Goal: Transaction & Acquisition: Book appointment/travel/reservation

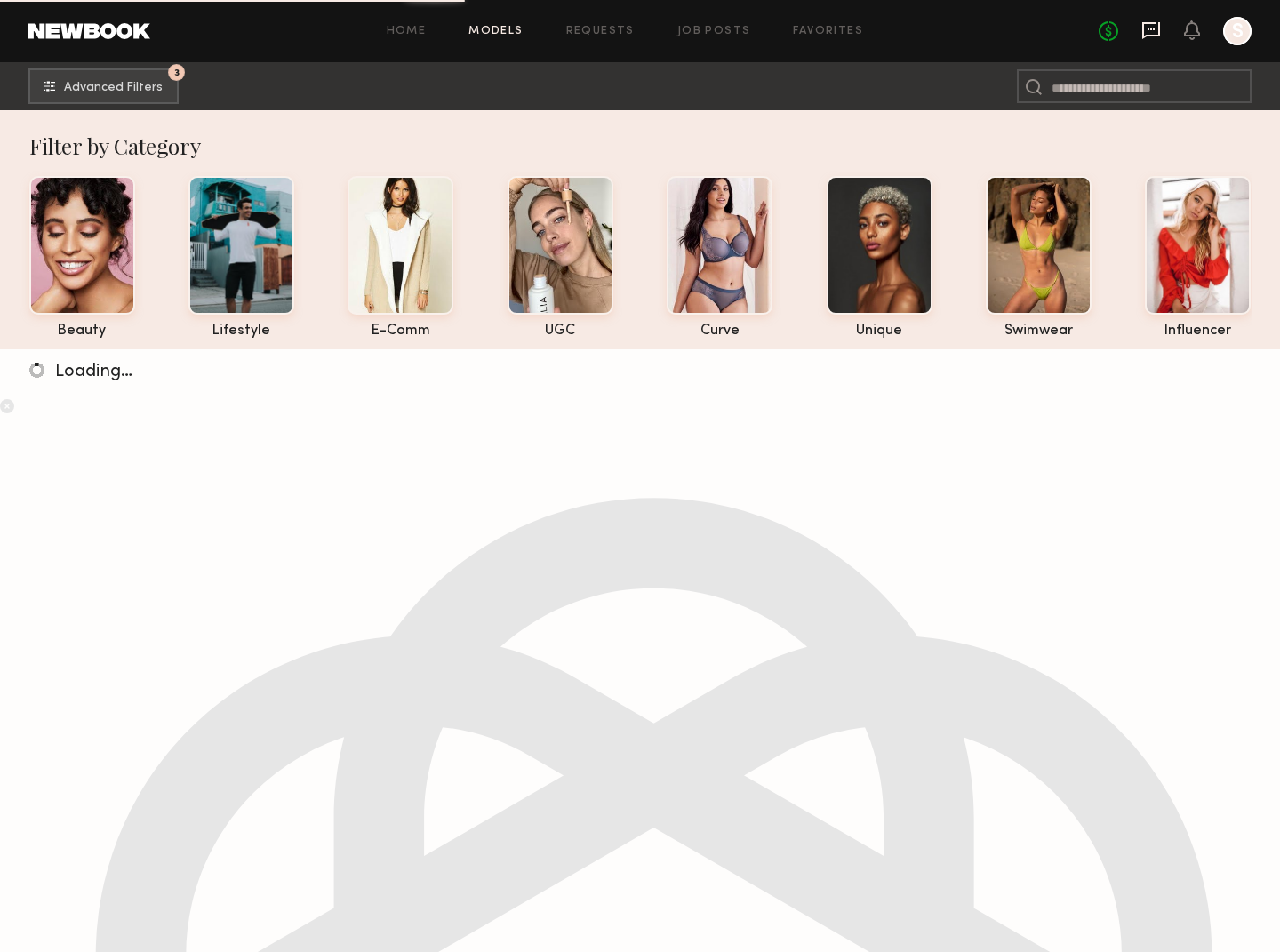
click at [1147, 29] on icon at bounding box center [1151, 30] width 19 height 19
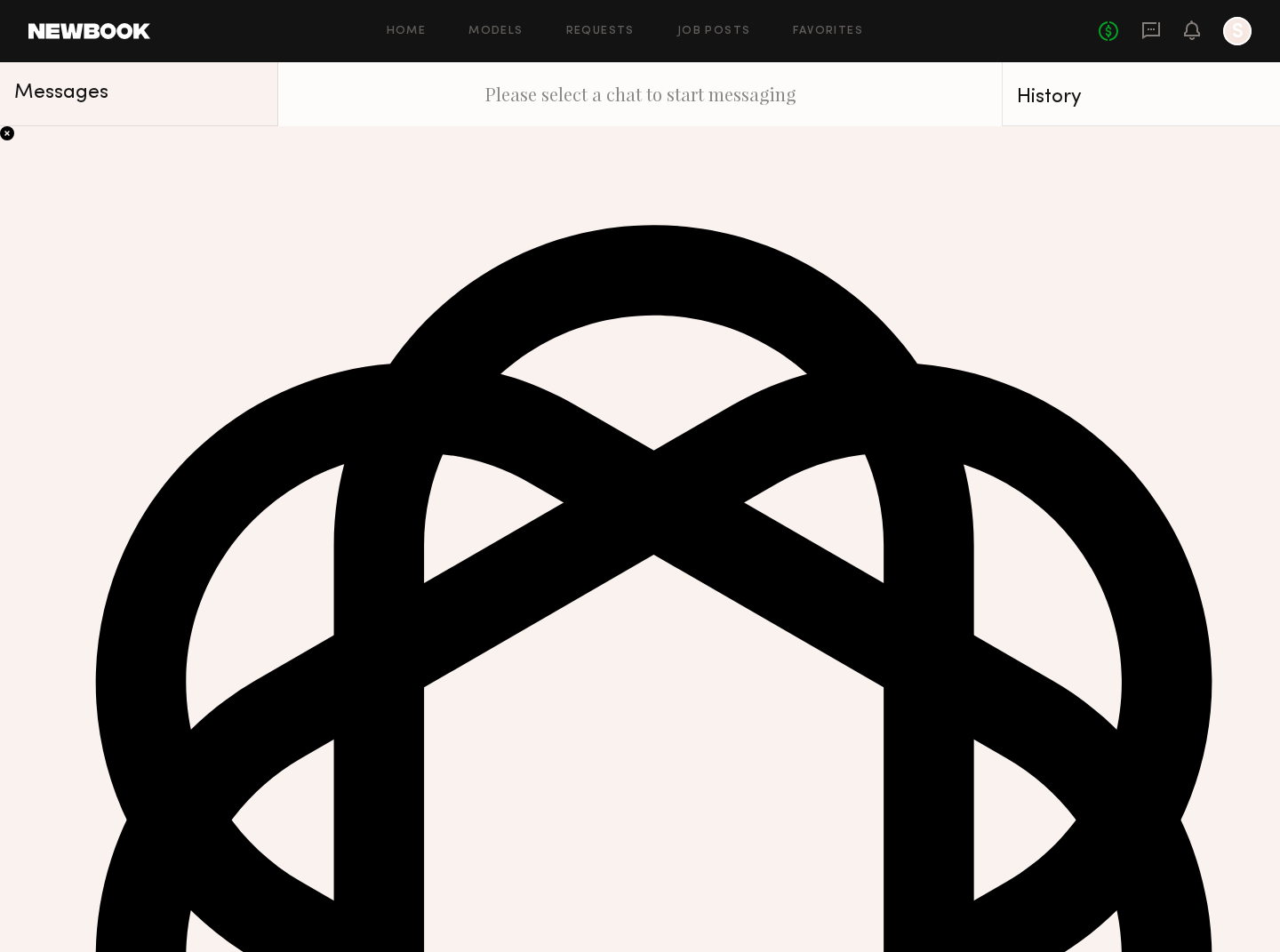
click at [94, 520] on div "You: Just sent from my email nora@drmtlgy.com" at bounding box center [155, 512] width 189 height 17
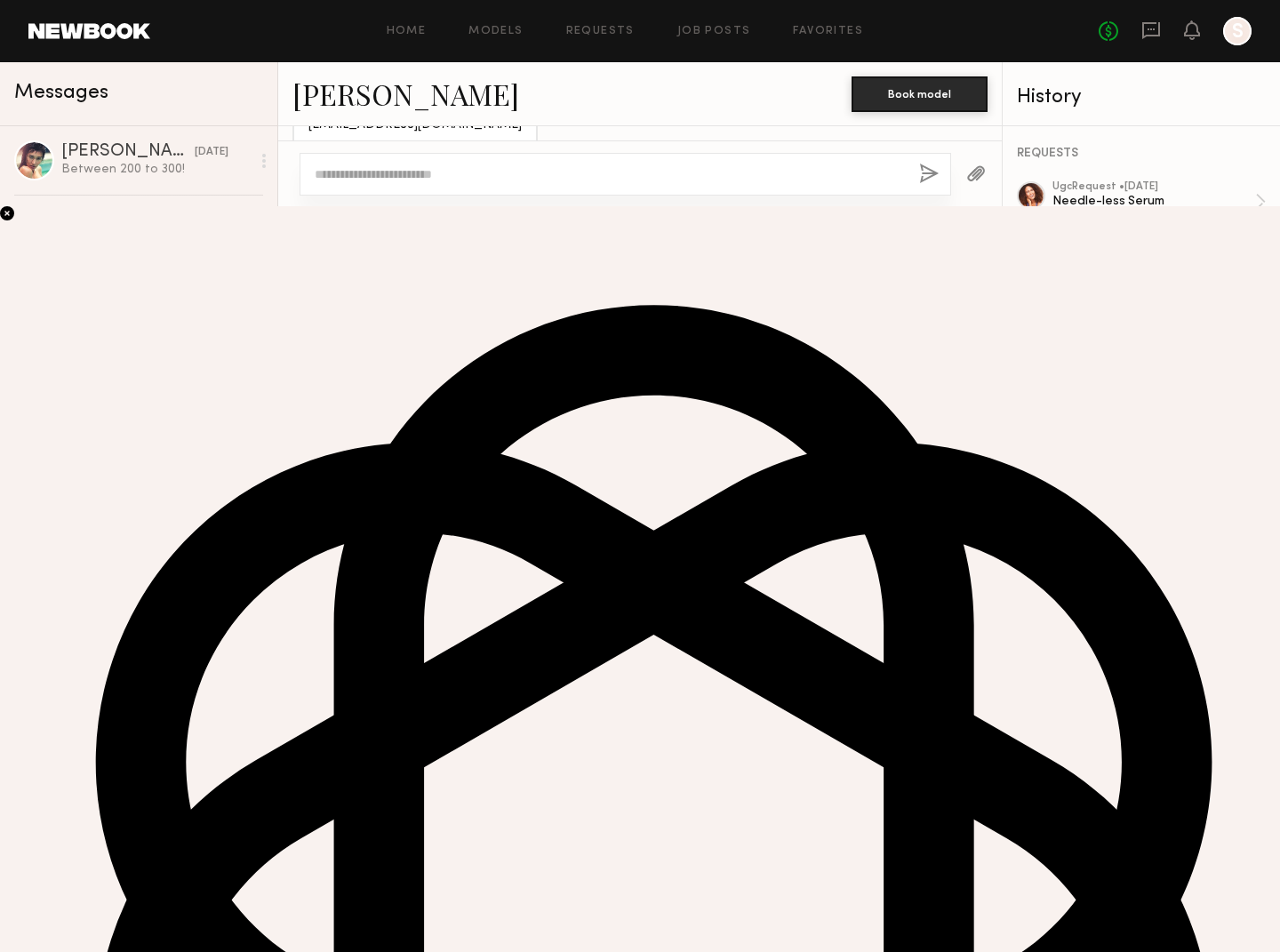
scroll to position [576, 0]
click at [362, 88] on link "Lauren B." at bounding box center [405, 93] width 226 height 38
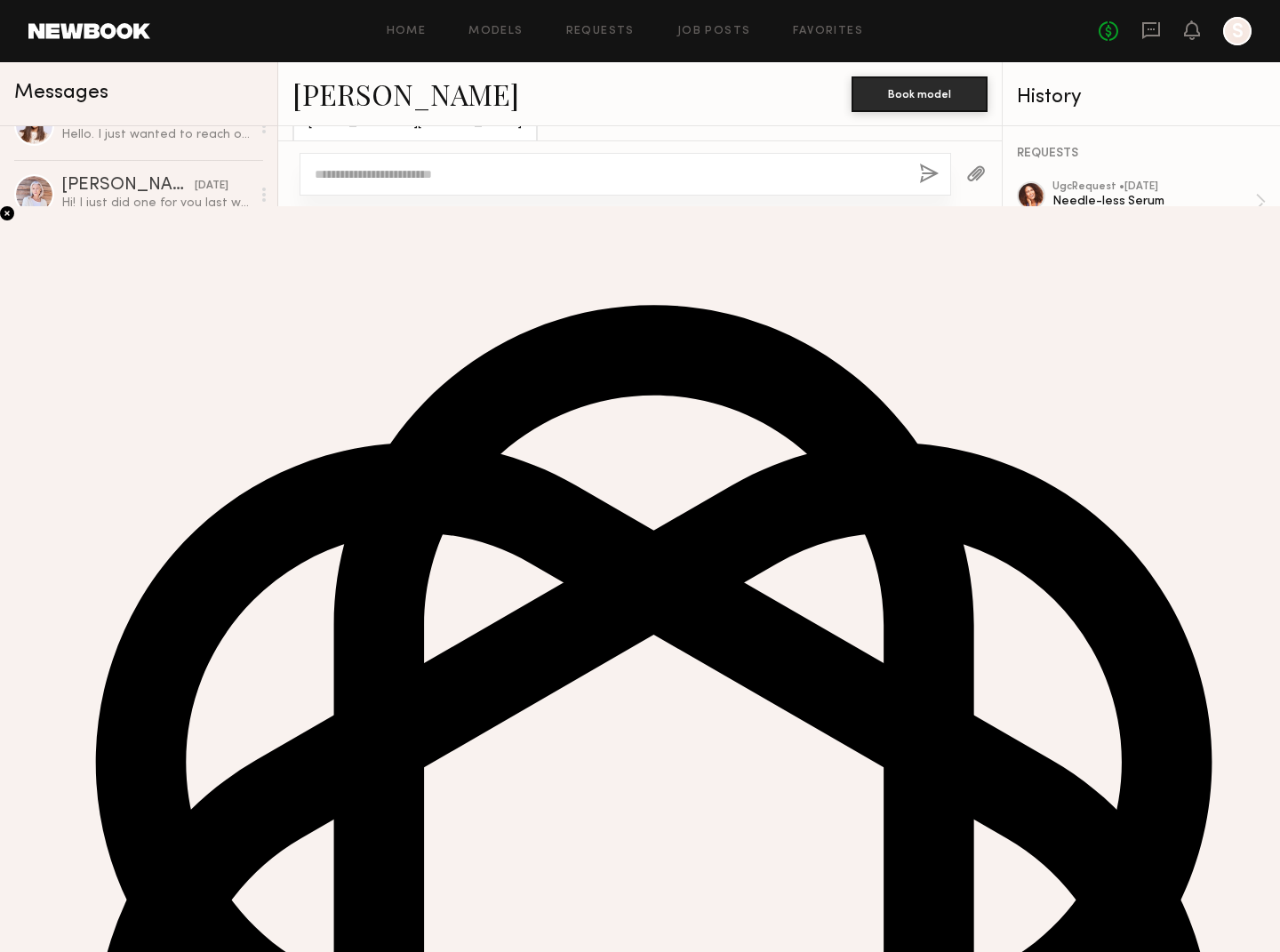
scroll to position [0, 0]
click at [111, 213] on div "Cristina D." at bounding box center [127, 220] width 133 height 18
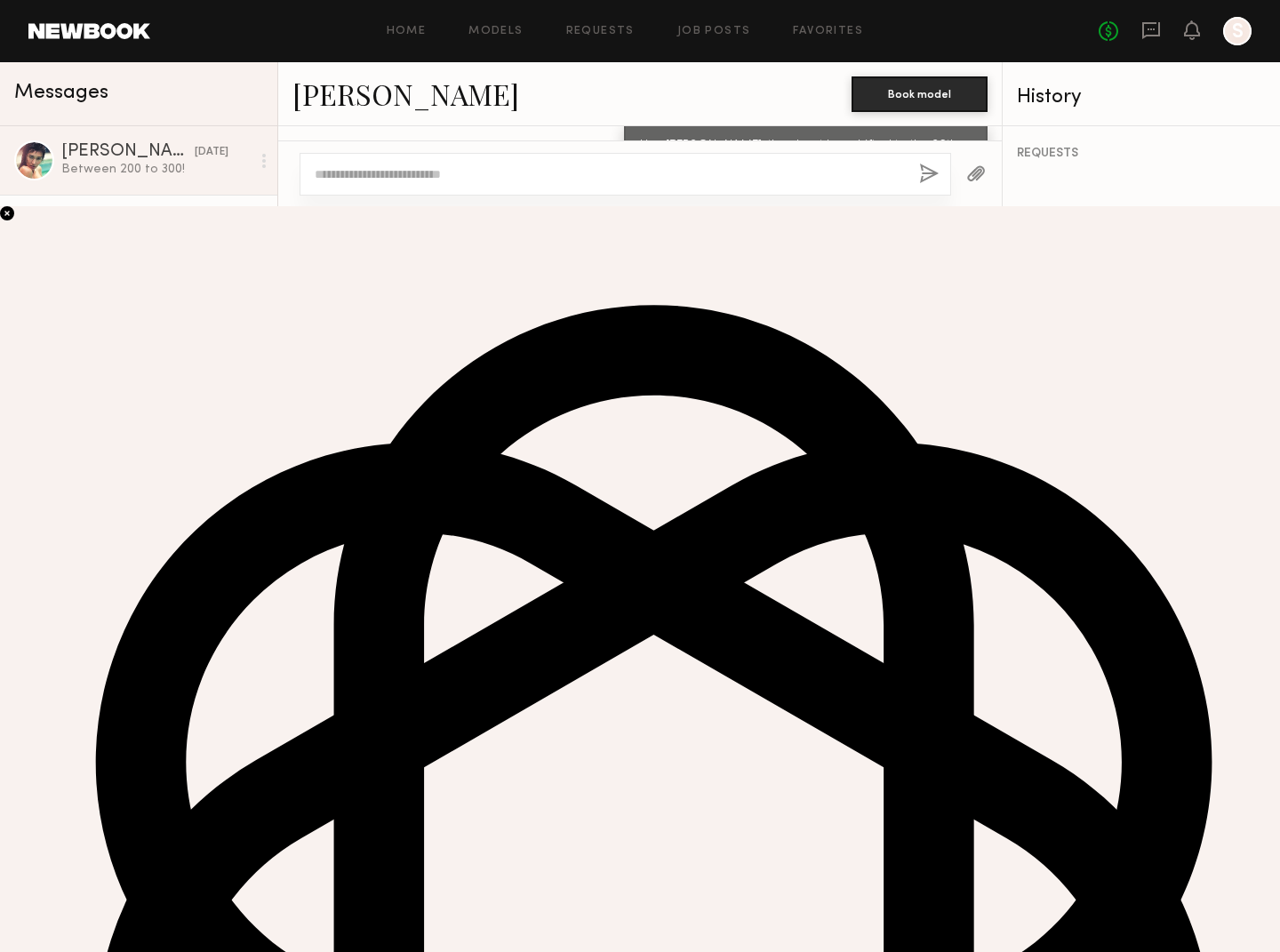
scroll to position [91, 0]
click at [389, 89] on link "Cristina D." at bounding box center [405, 93] width 226 height 38
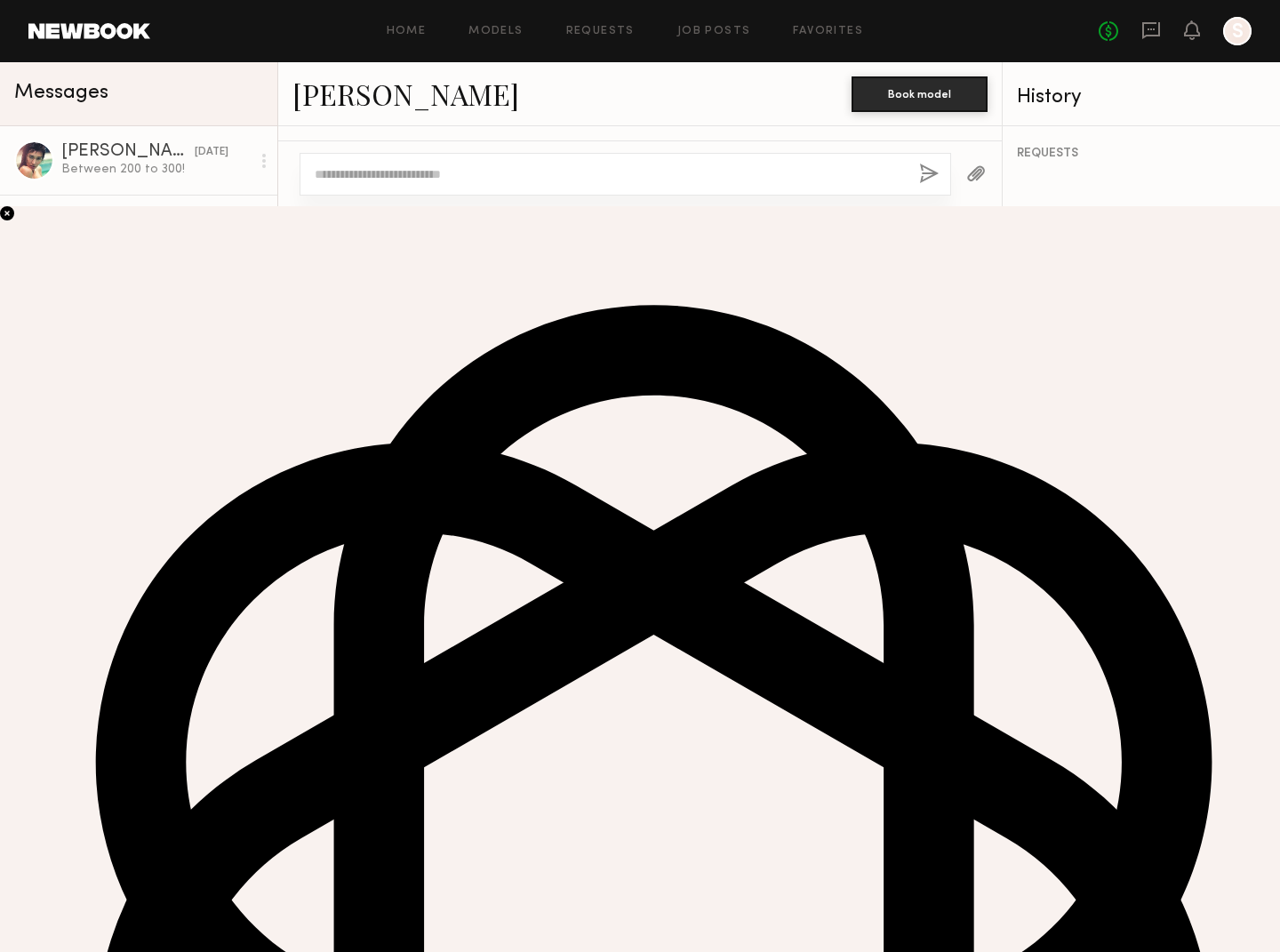
click at [139, 177] on div "Between 200 to 300!" at bounding box center [155, 169] width 189 height 17
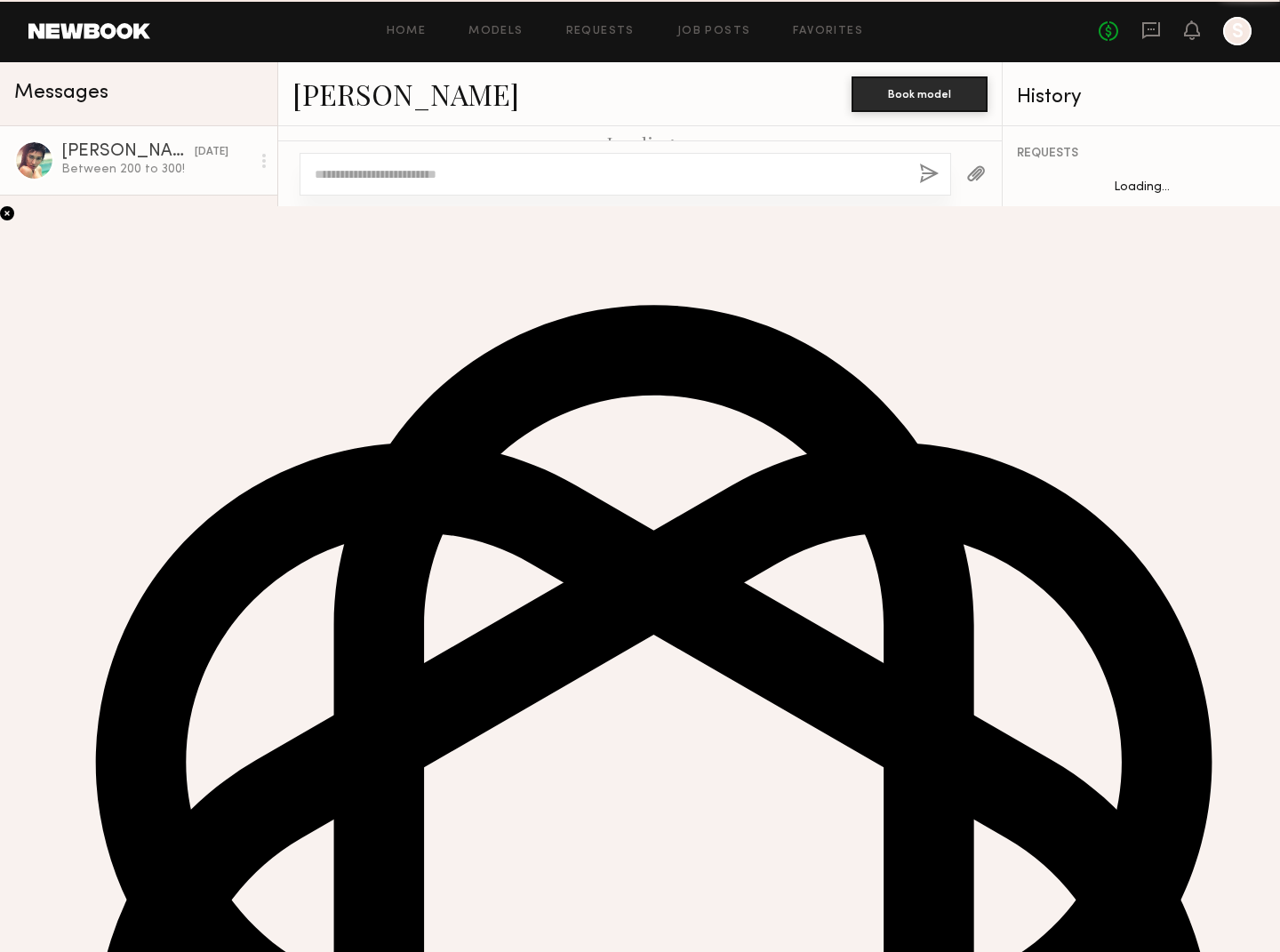
scroll to position [898, 0]
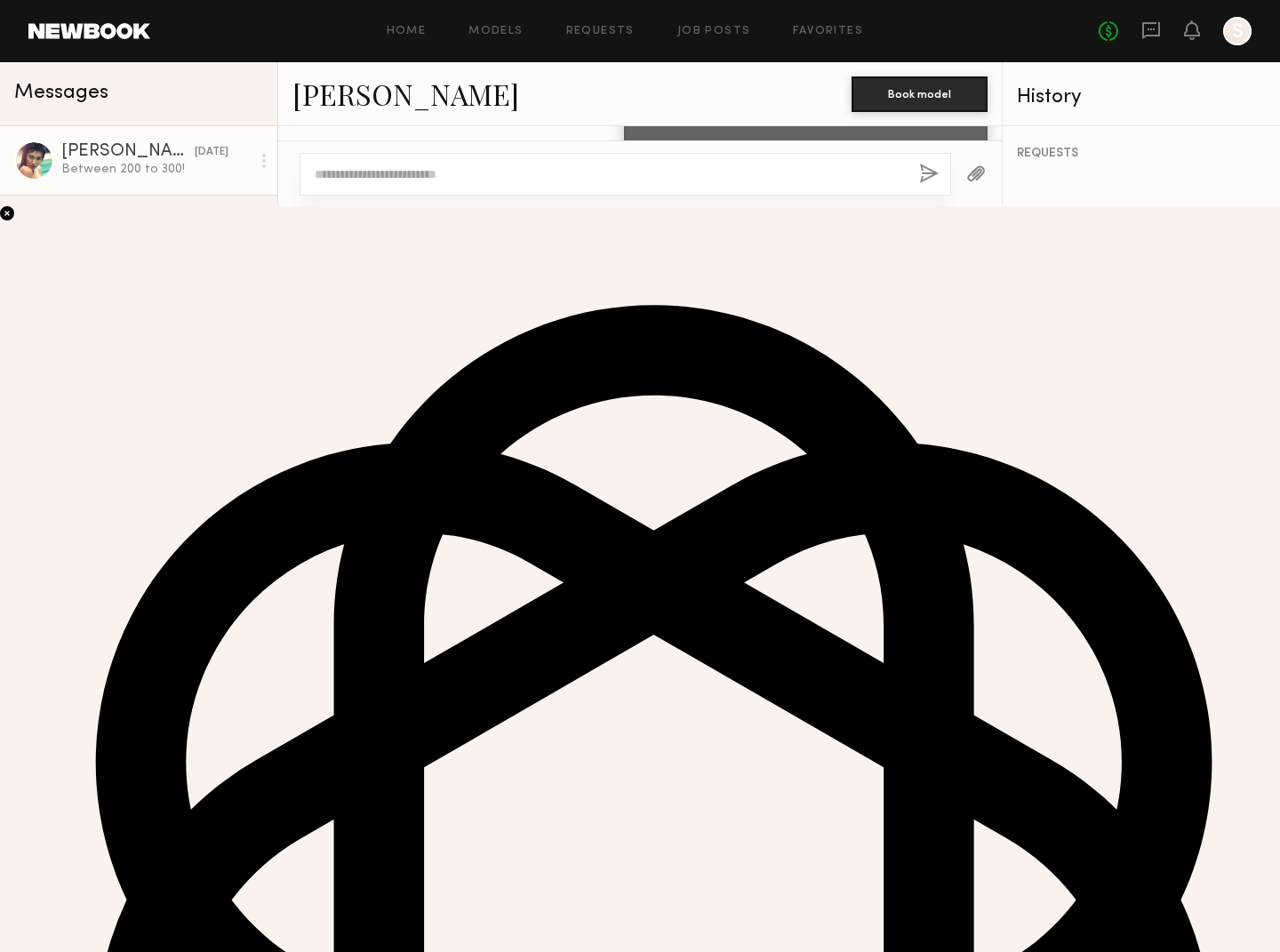
click at [372, 102] on link "Monique B." at bounding box center [405, 93] width 226 height 38
click at [129, 367] on div "Wendy T." at bounding box center [127, 356] width 133 height 18
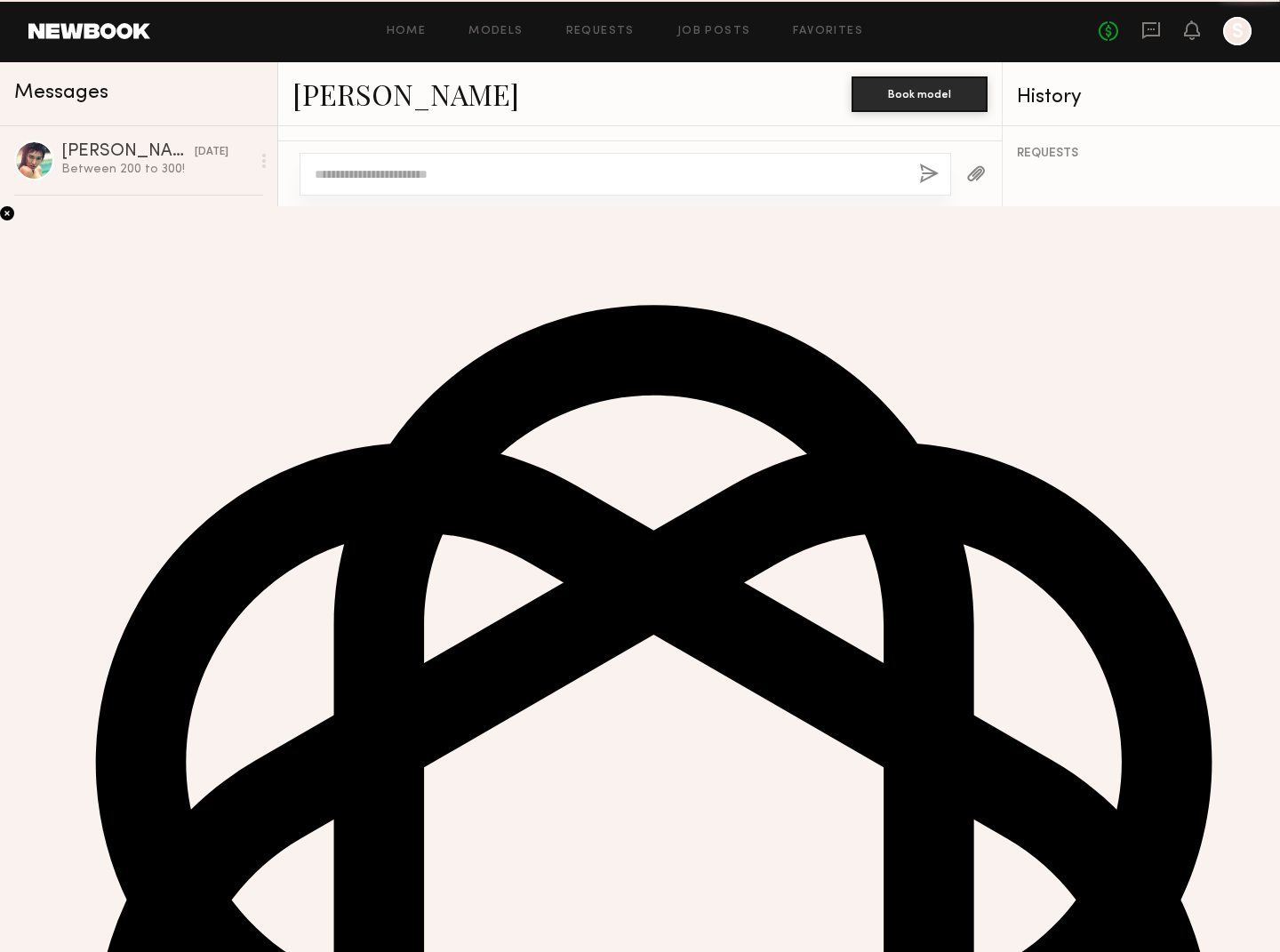
scroll to position [1822, 0]
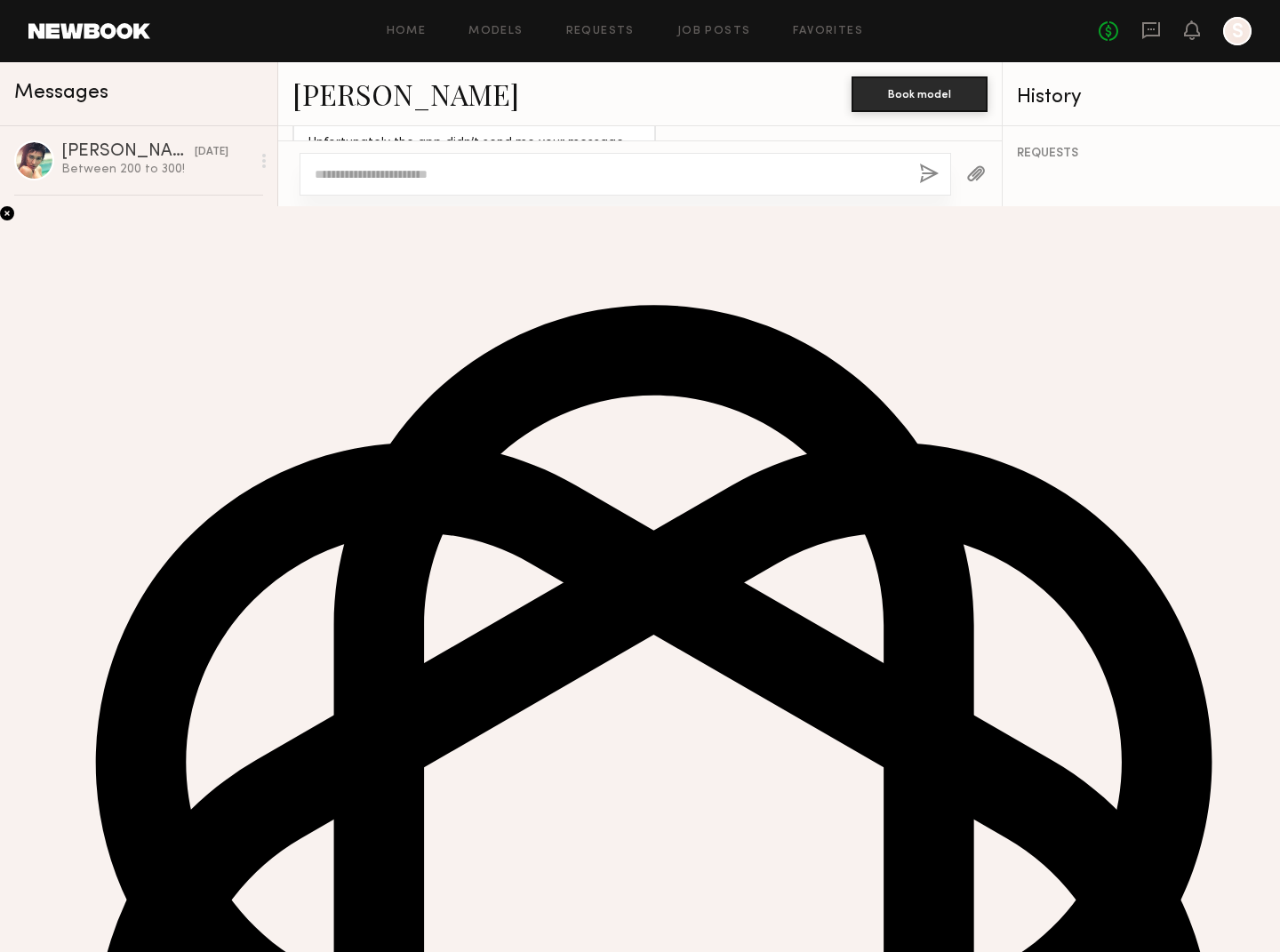
click at [303, 400] on div at bounding box center [307, 414] width 29 height 29
click at [93, 639] on div "Image" at bounding box center [155, 643] width 189 height 17
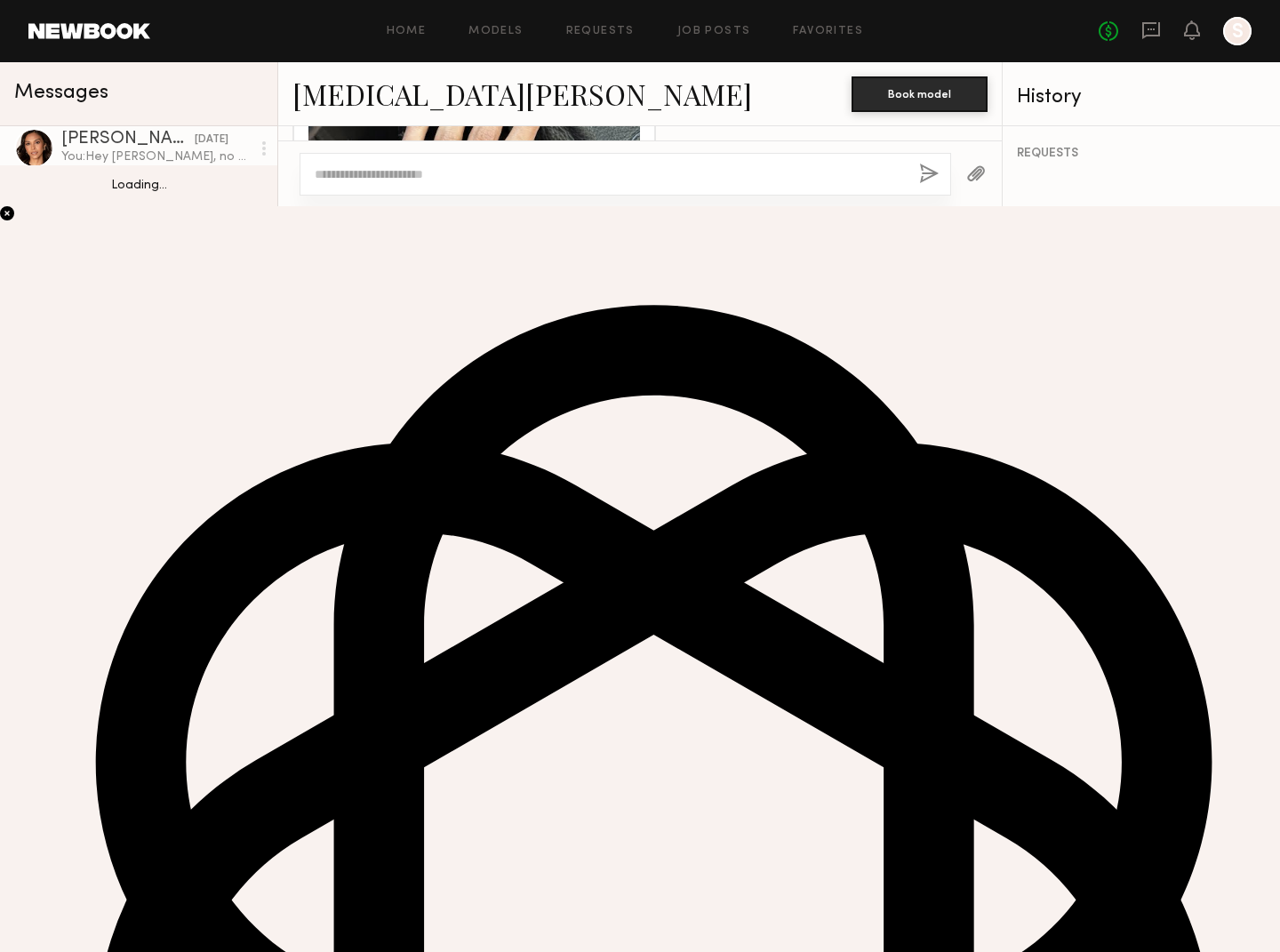
scroll to position [1817, 0]
click at [104, 663] on div "Gabriella F." at bounding box center [127, 660] width 133 height 18
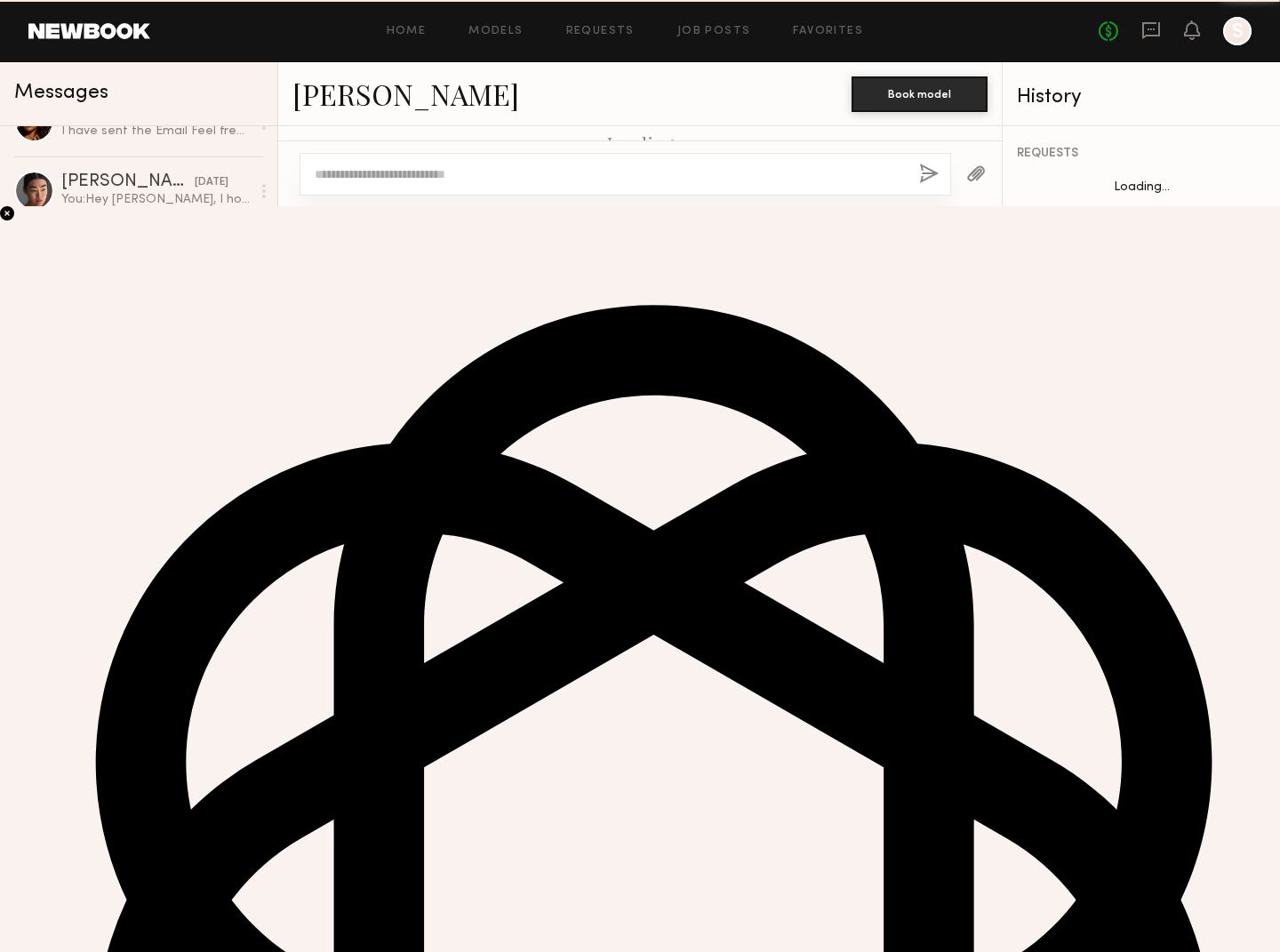
scroll to position [771, 0]
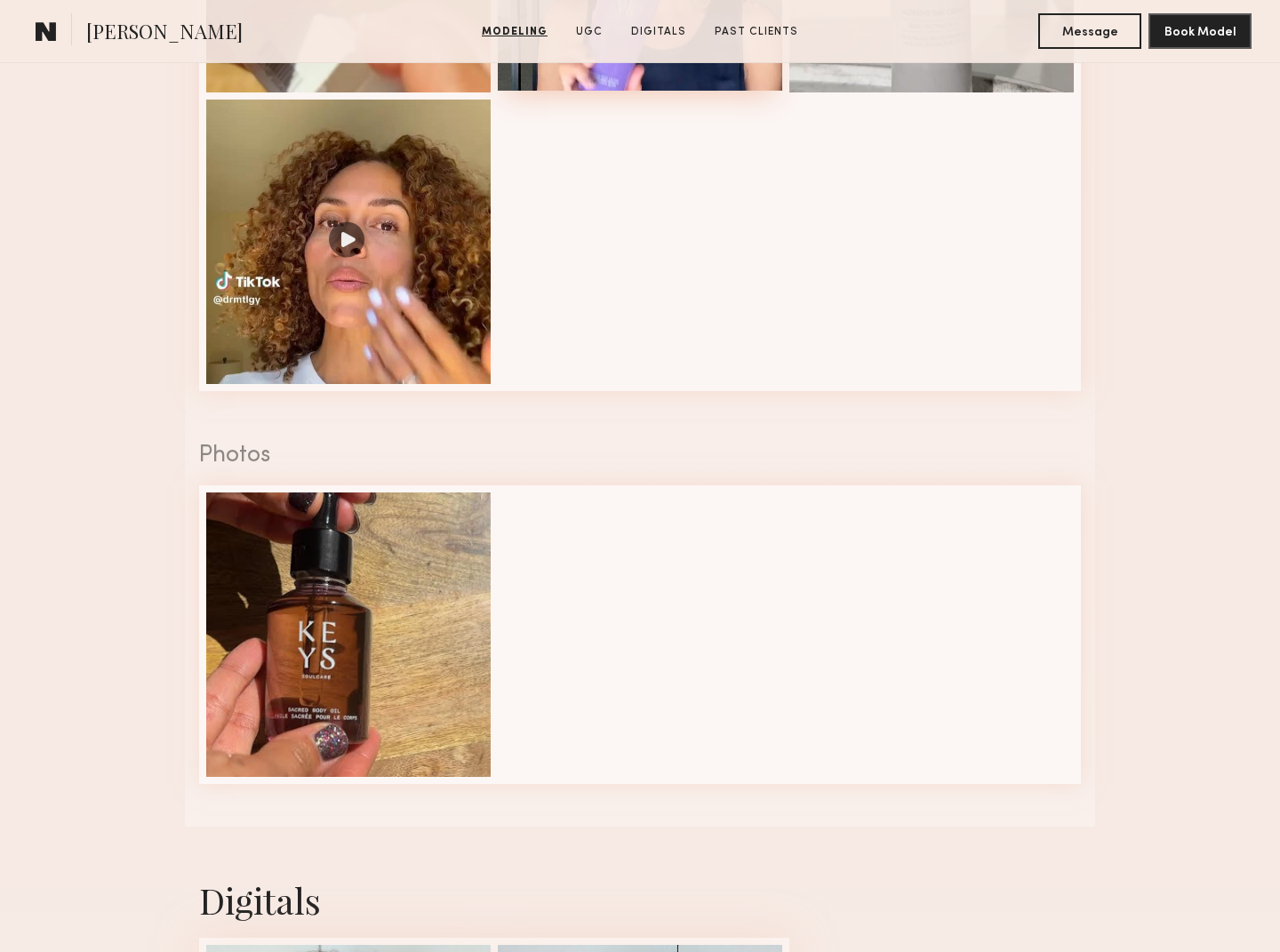
scroll to position [2427, 0]
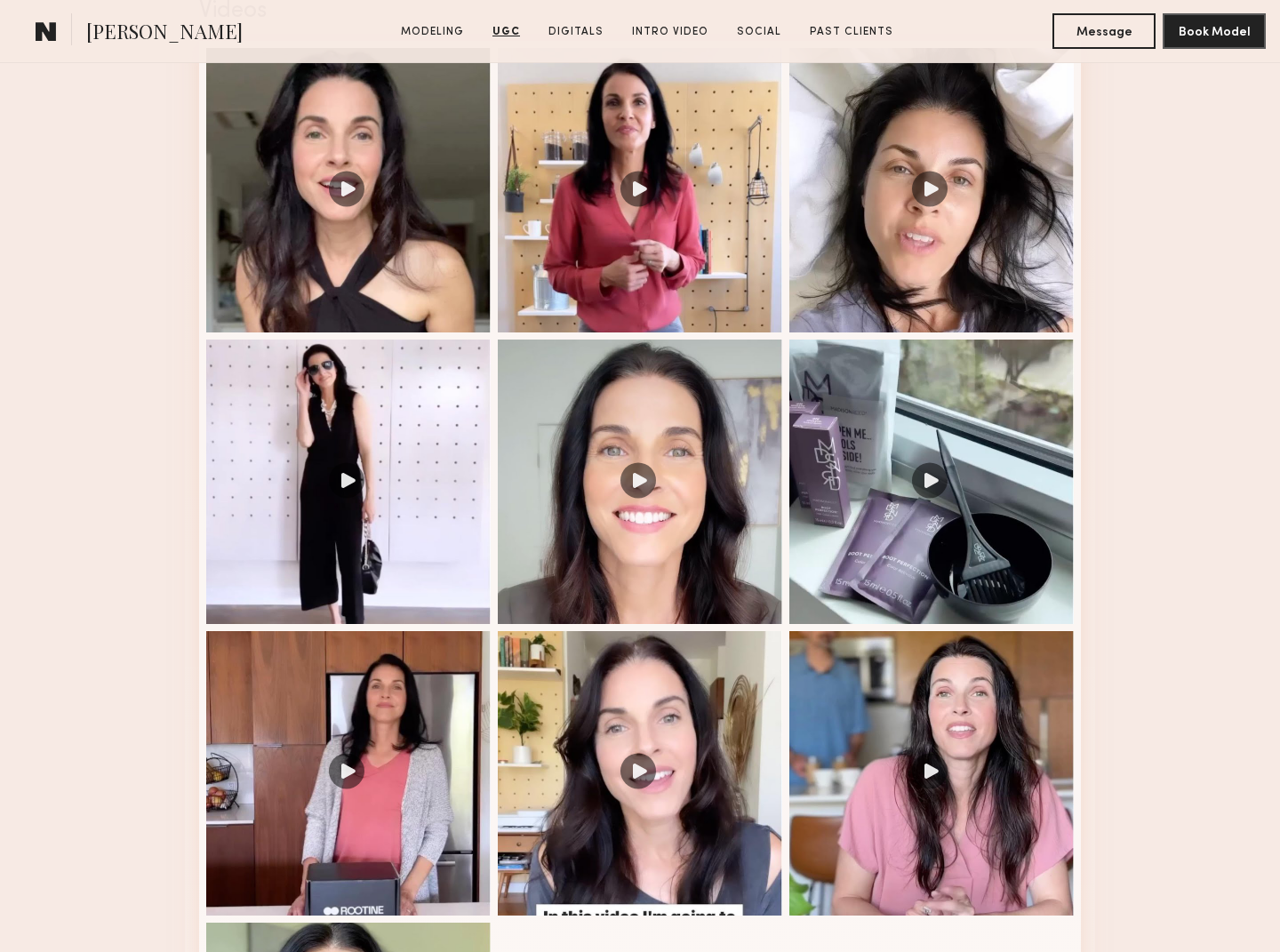
scroll to position [1380, 0]
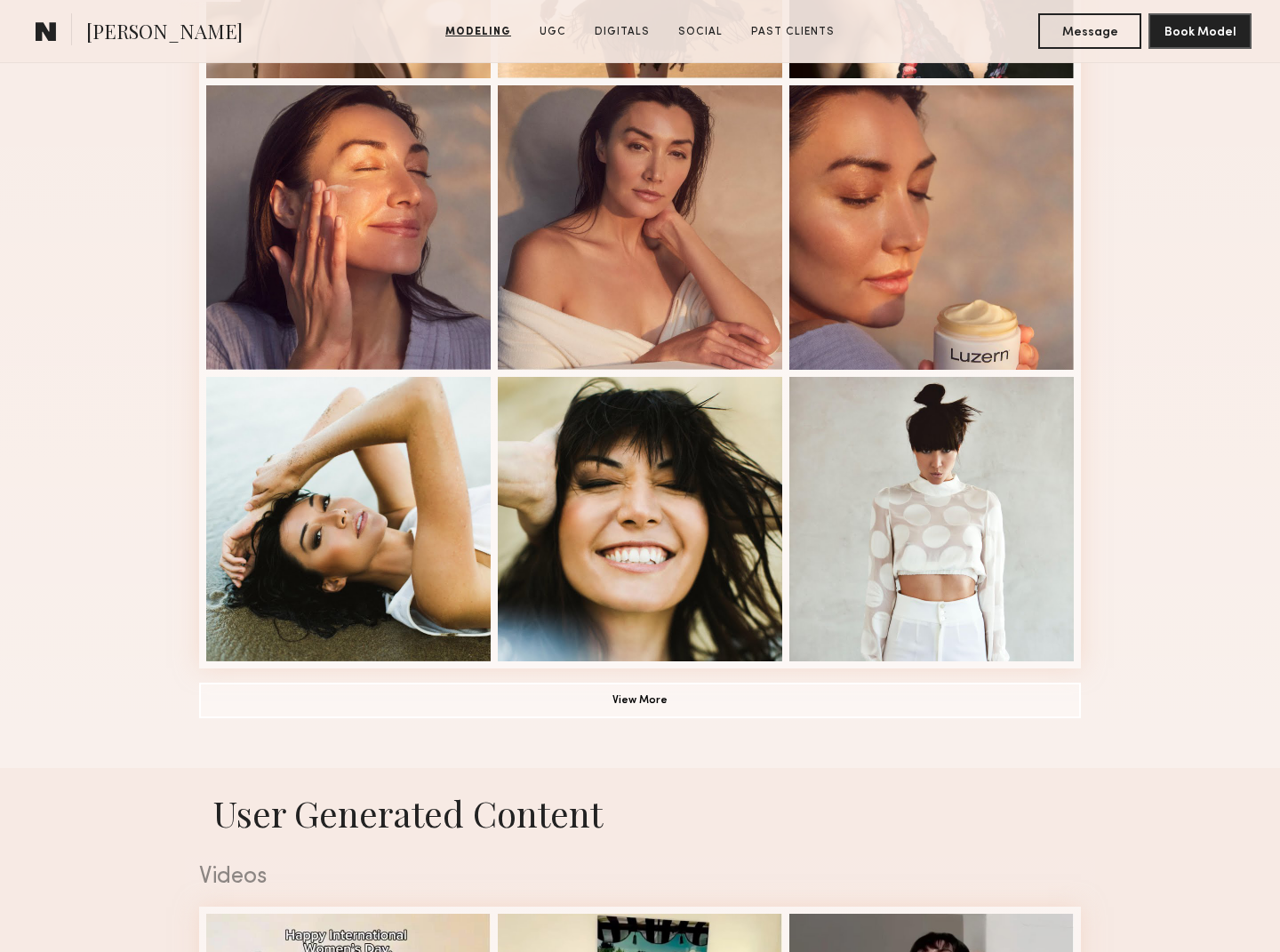
scroll to position [1393, 0]
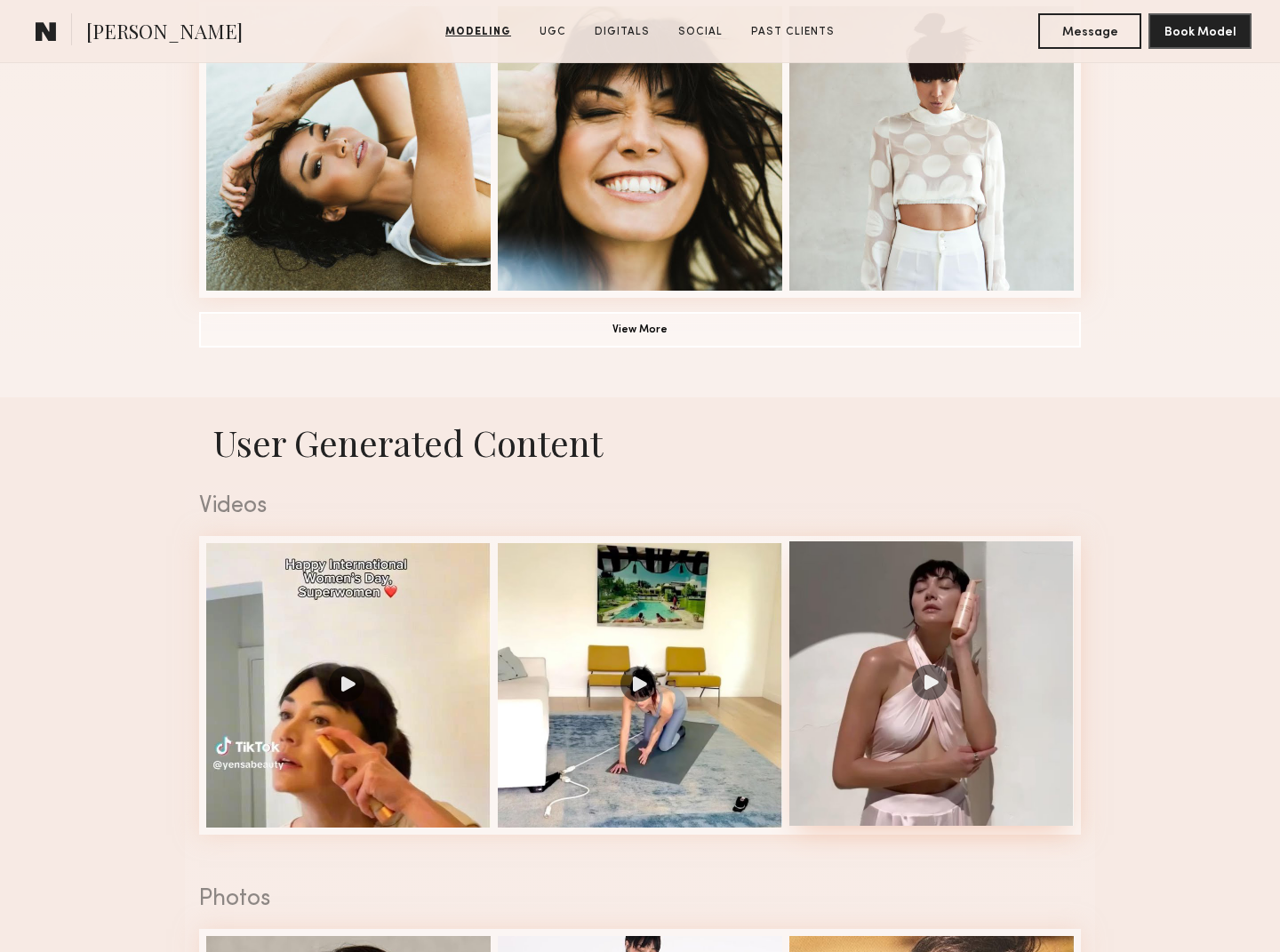
click at [930, 693] on div at bounding box center [932, 683] width 284 height 284
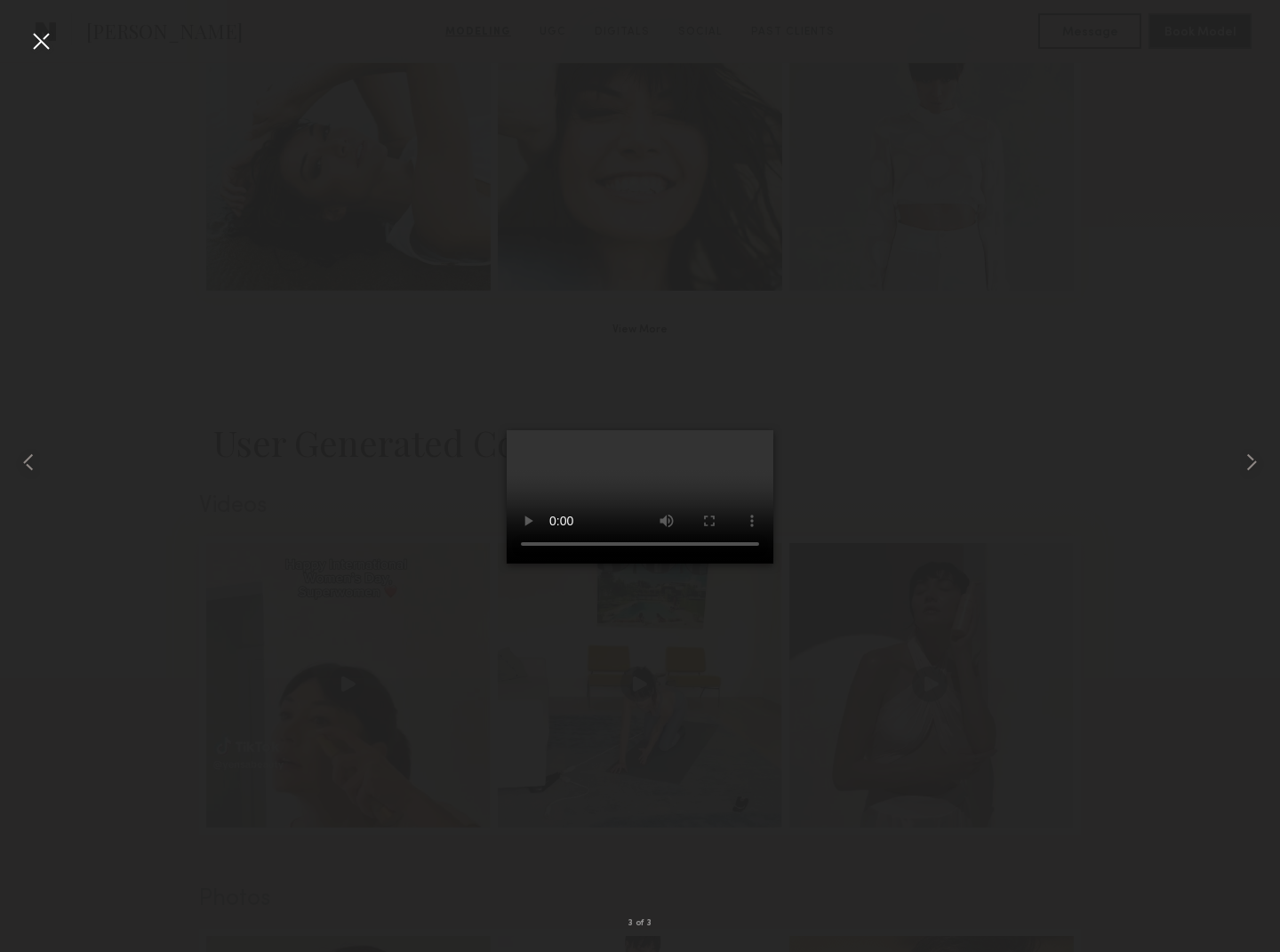
click at [980, 687] on div at bounding box center [640, 462] width 1280 height 866
click at [1244, 452] on common-icon at bounding box center [1251, 462] width 29 height 29
click at [1247, 452] on common-icon at bounding box center [1251, 462] width 29 height 29
click at [1258, 452] on common-icon at bounding box center [1251, 462] width 29 height 29
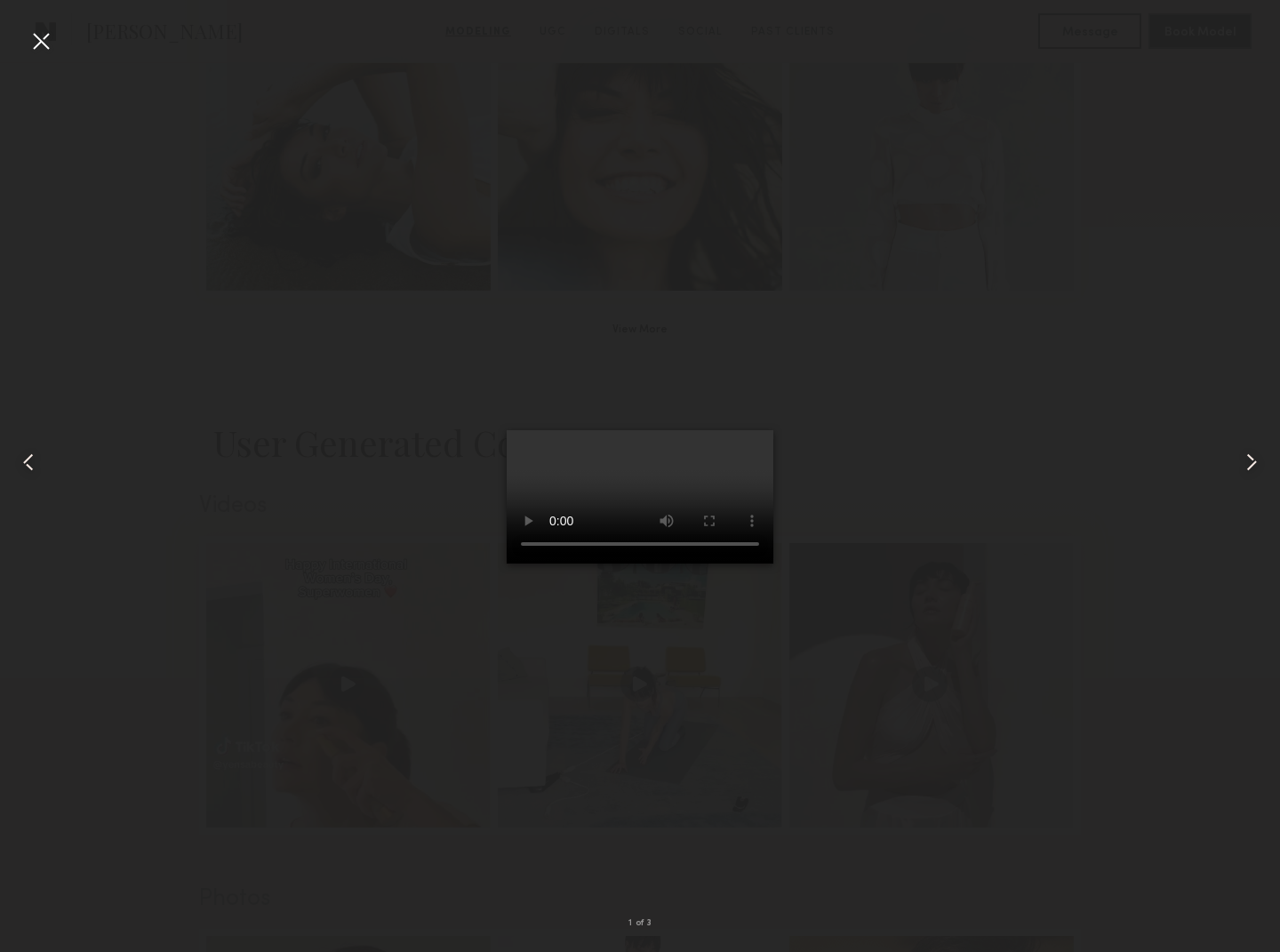
click at [1258, 452] on common-icon at bounding box center [1251, 462] width 29 height 29
click at [1105, 496] on div at bounding box center [640, 462] width 1280 height 866
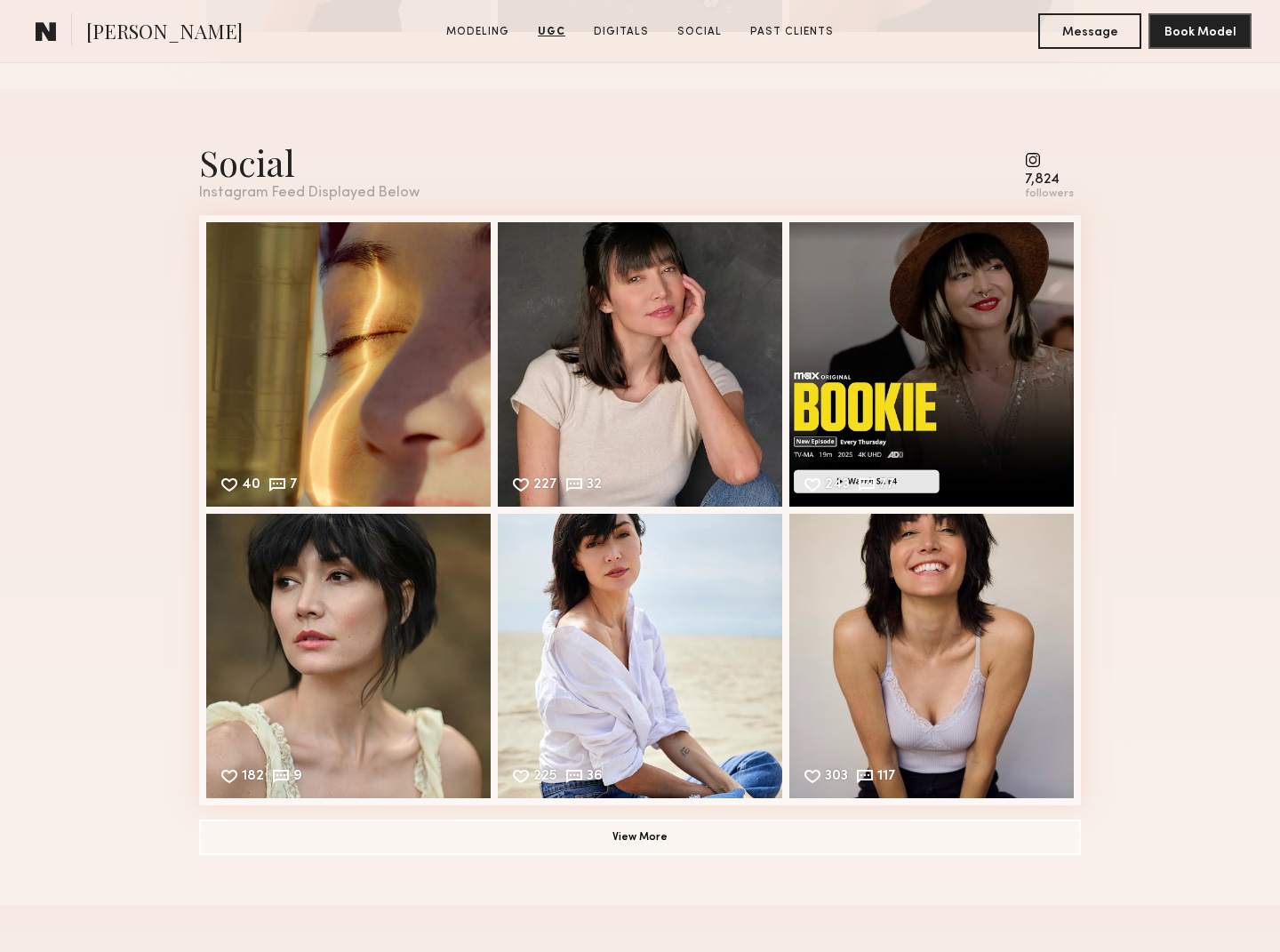
scroll to position [3986, 0]
